Goal: Use online tool/utility: Use online tool/utility

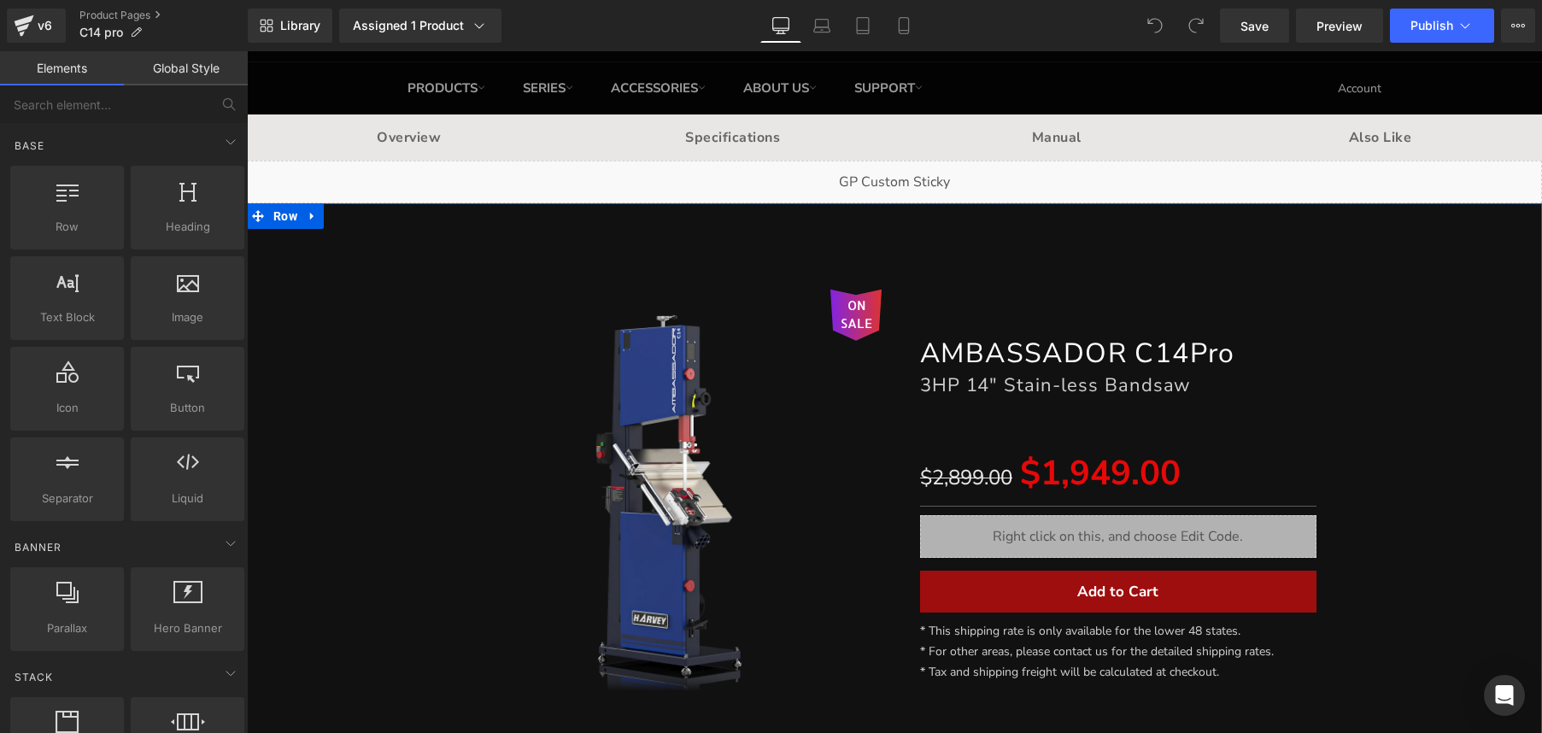
scroll to position [42, 0]
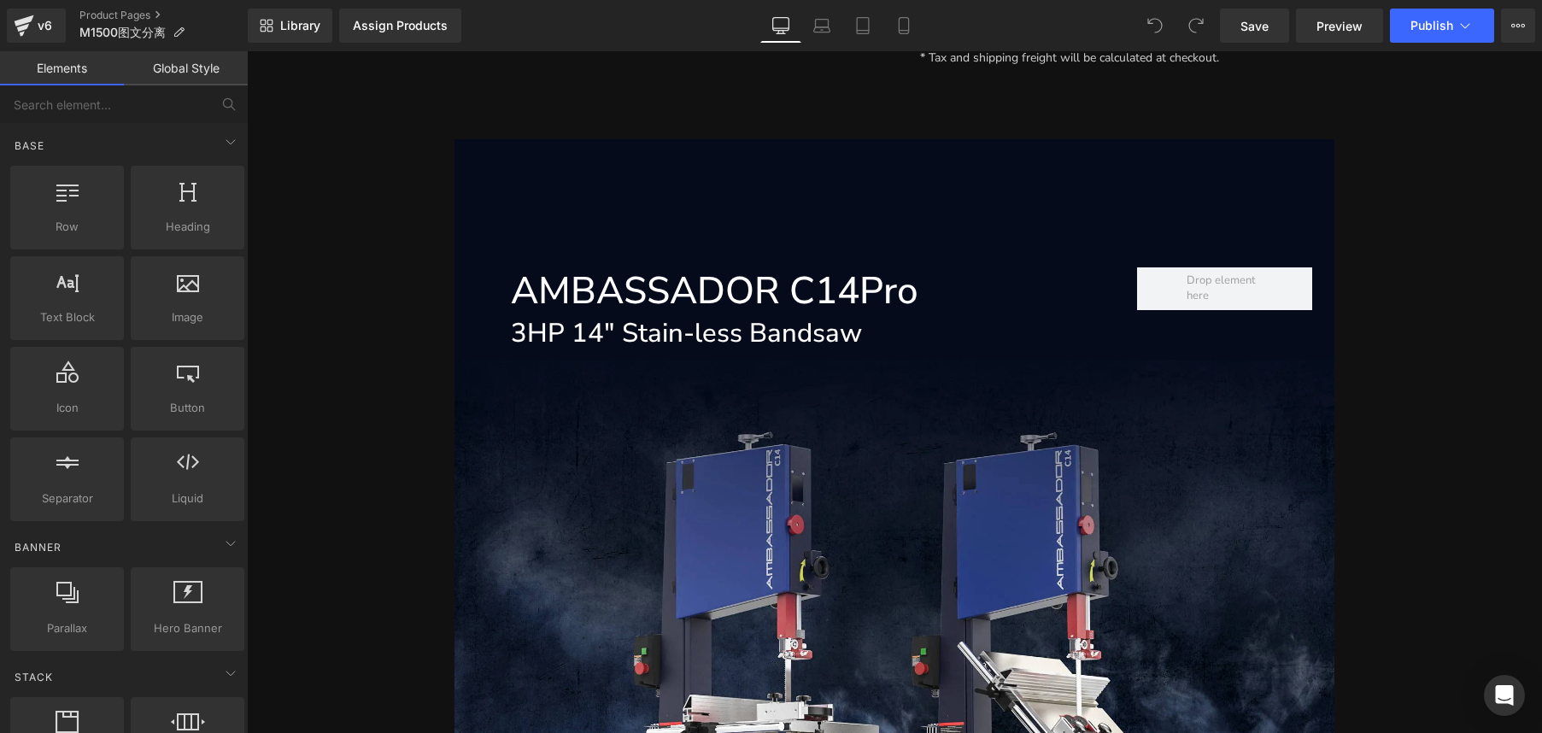
scroll to position [459, 0]
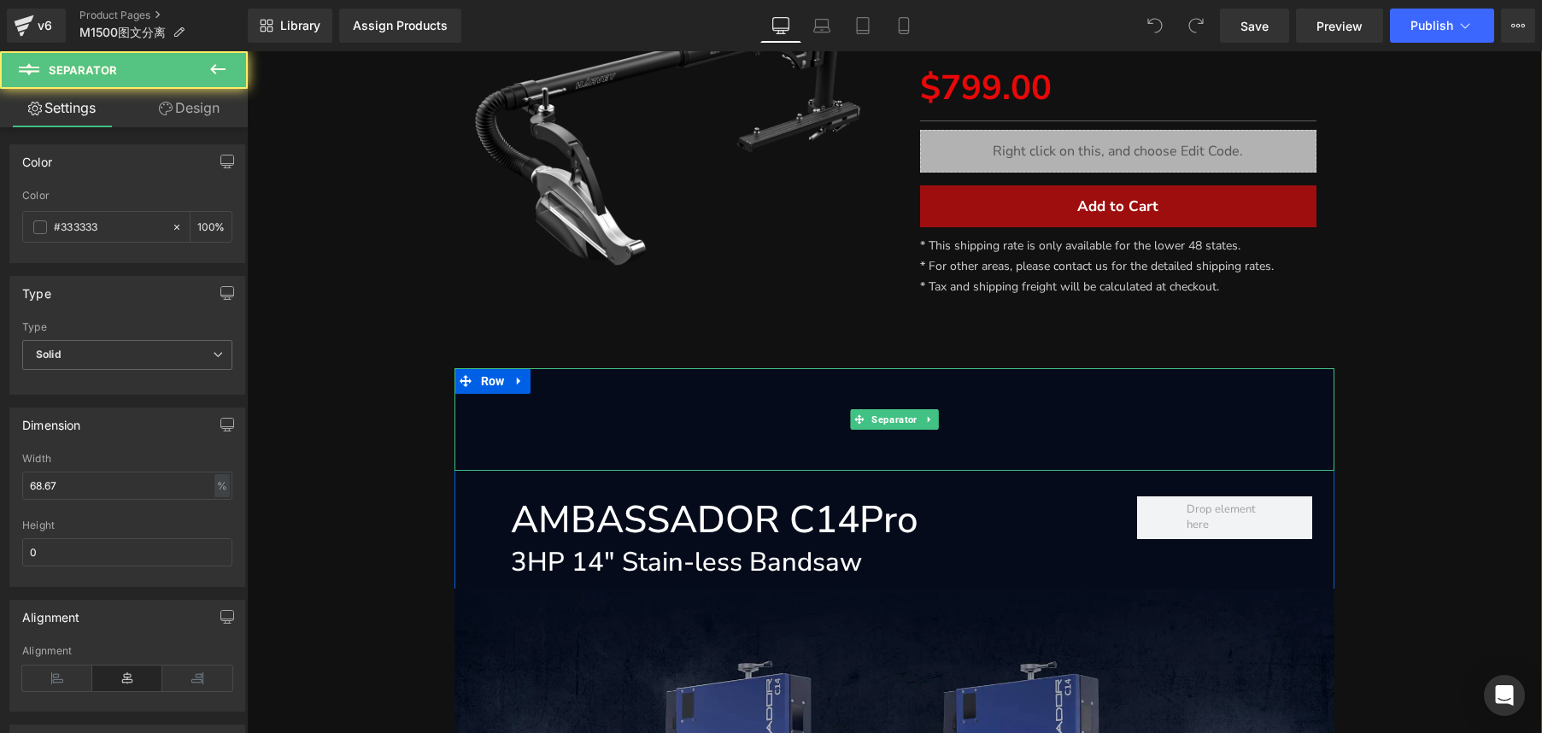
click at [979, 421] on hr at bounding box center [895, 424] width 881 height 94
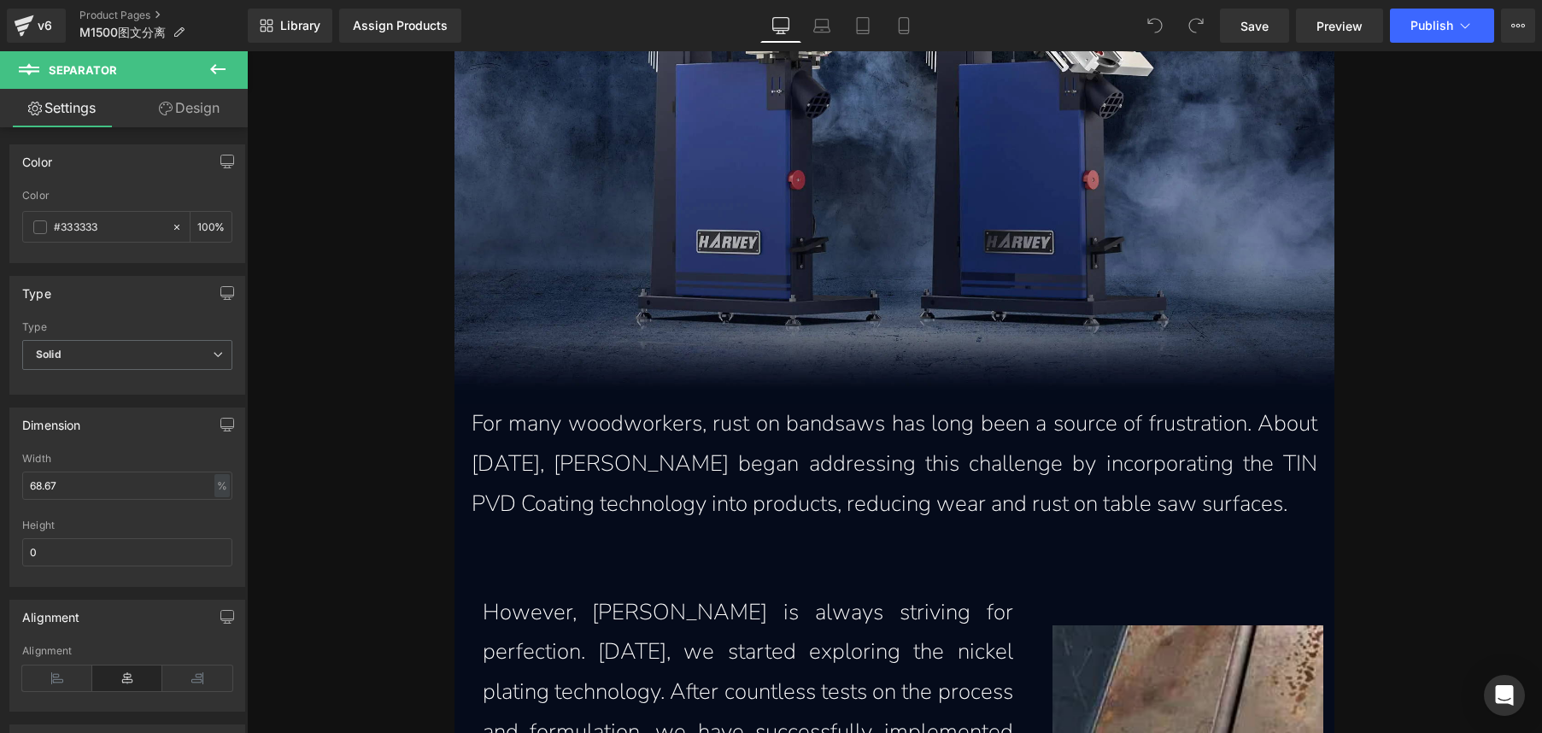
scroll to position [1035, 0]
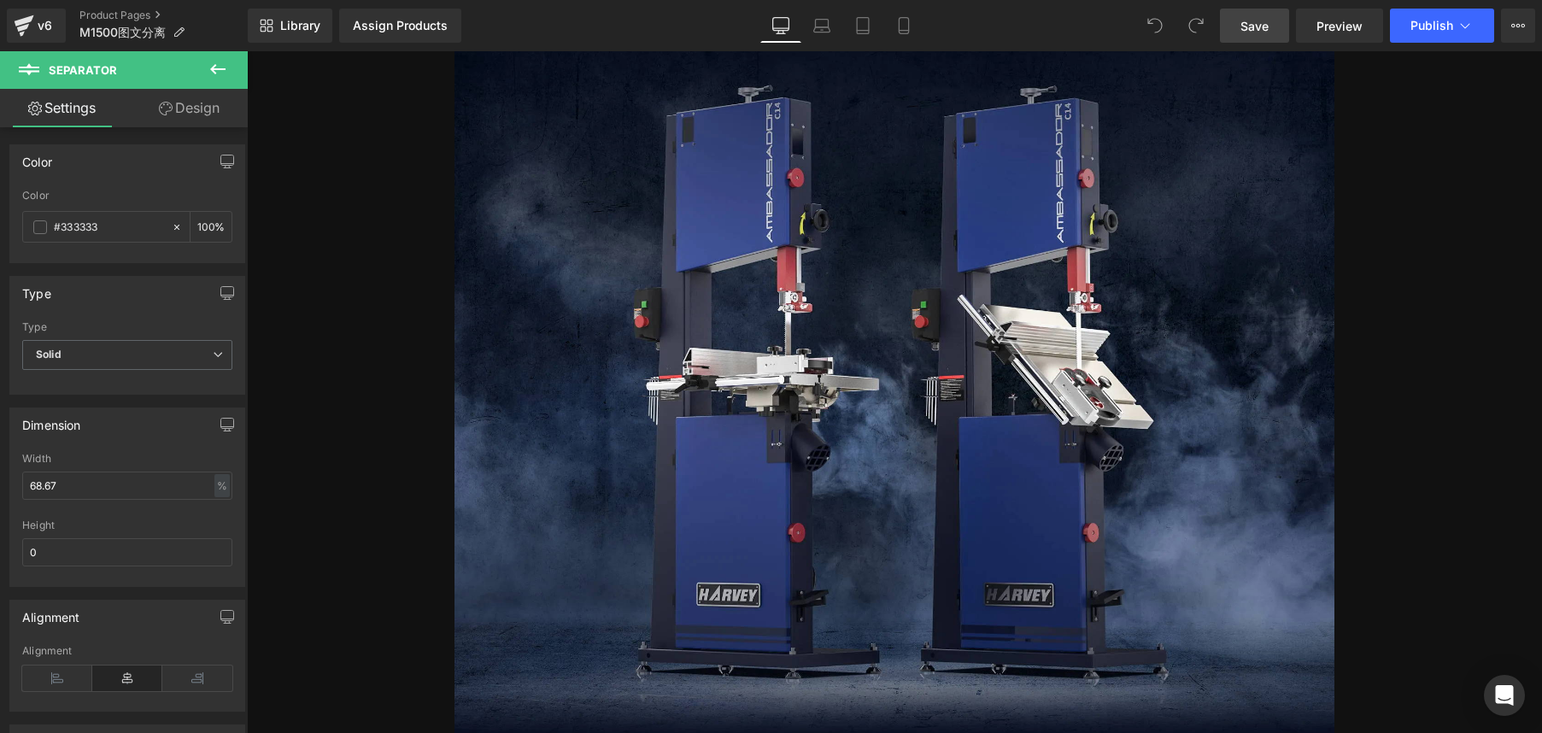
drag, startPoint x: 1248, startPoint y: 26, endPoint x: 966, endPoint y: 200, distance: 331.5
click at [1248, 26] on span "Save" at bounding box center [1255, 26] width 28 height 18
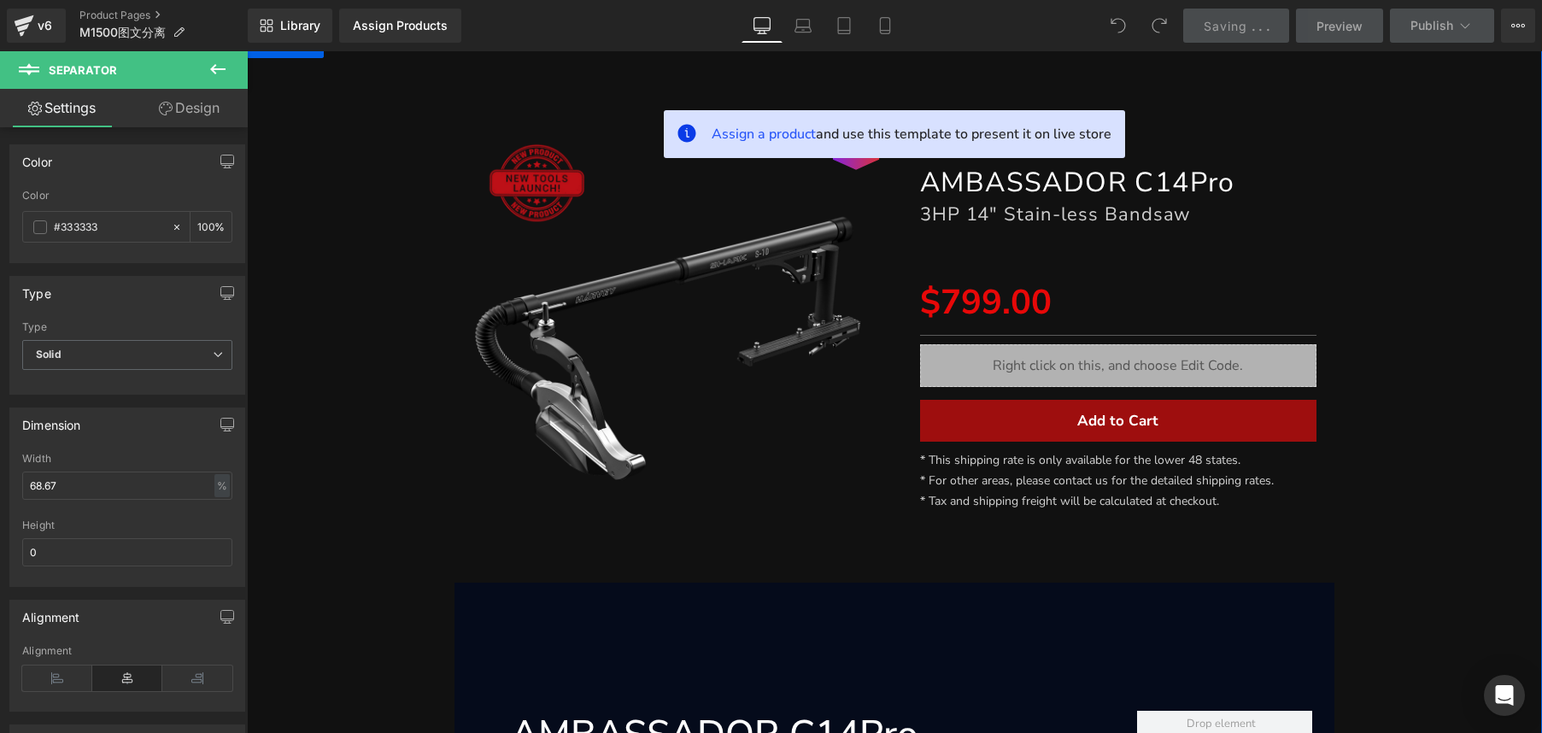
scroll to position [9, 0]
